Goal: Task Accomplishment & Management: Manage account settings

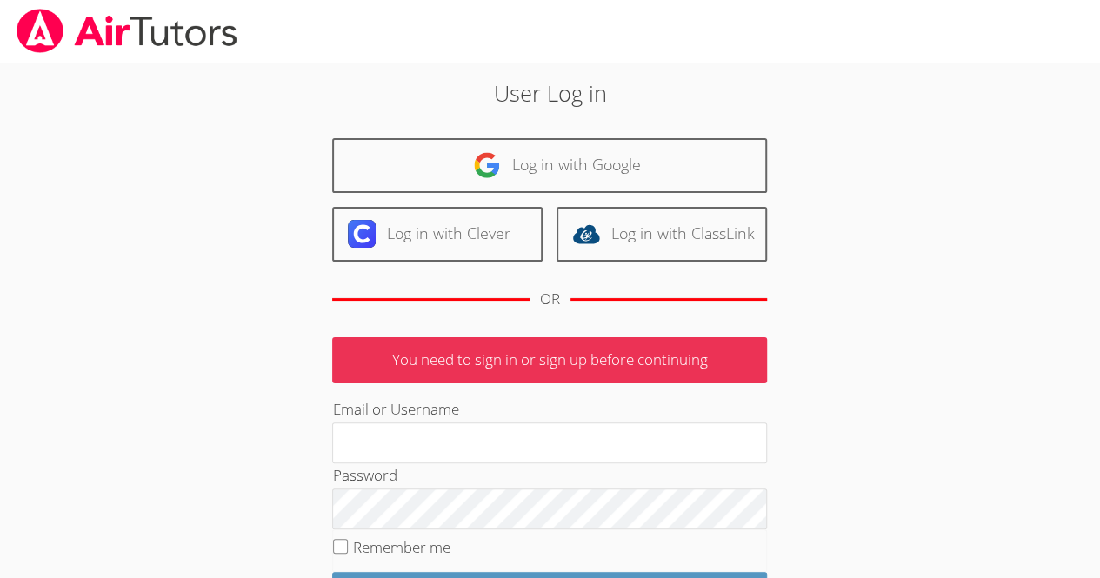
scroll to position [141, 0]
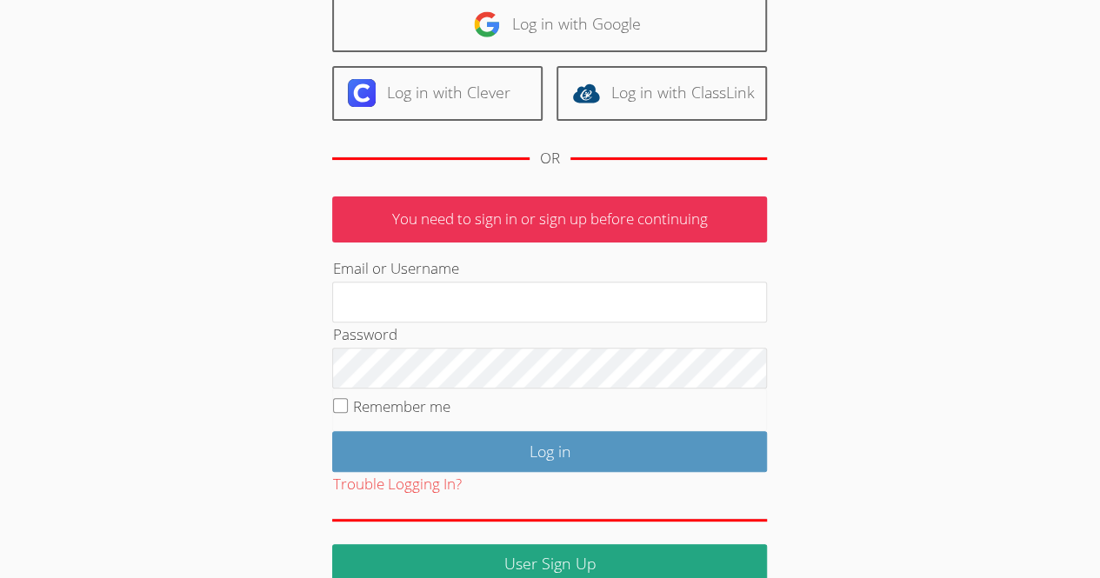
type input "lbatuski@gmail.com"
click at [344, 400] on input "Remember me" at bounding box center [340, 405] width 15 height 15
checkbox input "true"
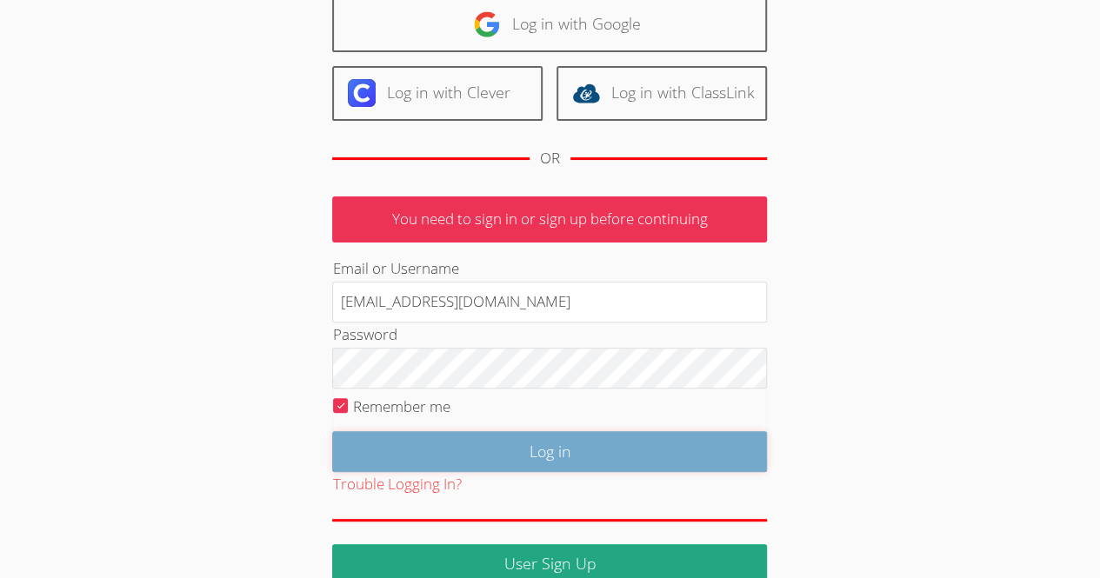
click at [487, 448] on input "Log in" at bounding box center [549, 451] width 435 height 41
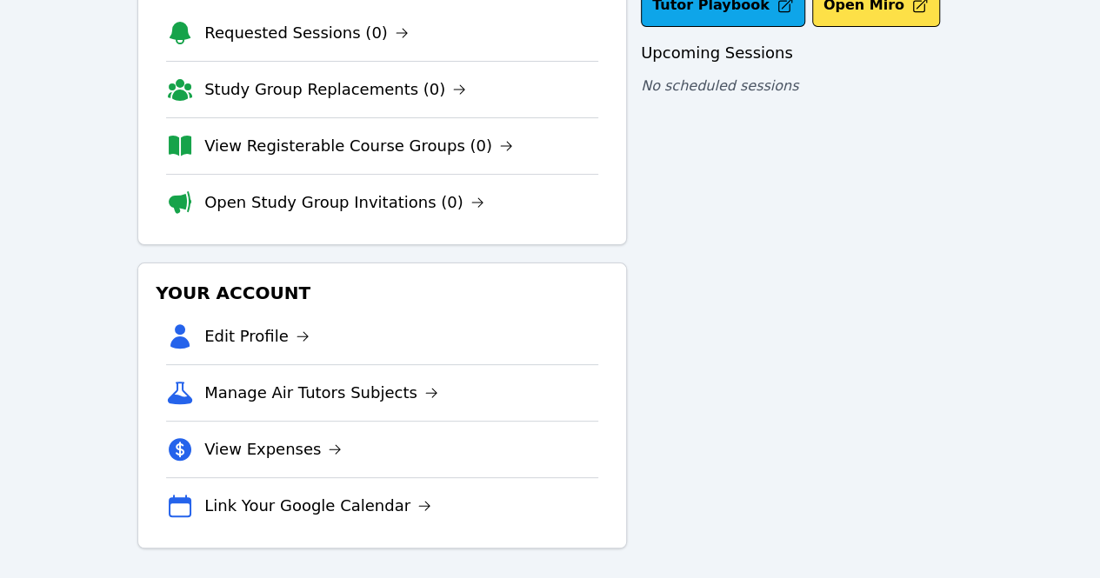
scroll to position [136, 0]
